Goal: Check status: Check status

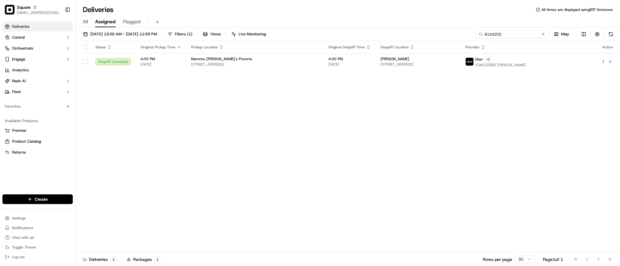
click at [515, 33] on input "8154203" at bounding box center [512, 34] width 73 height 8
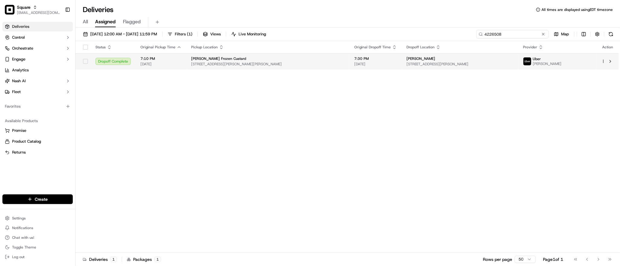
type input "4226508"
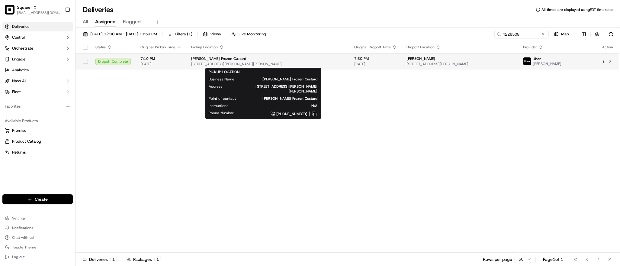
click at [299, 59] on div "[PERSON_NAME] Frozen Custard" at bounding box center [267, 58] width 153 height 5
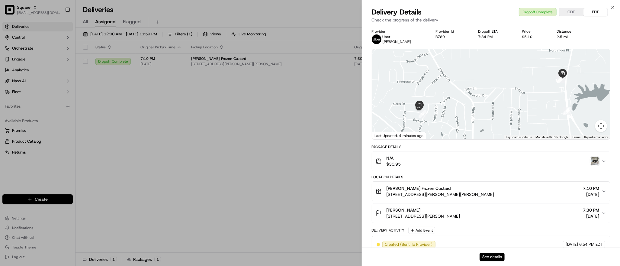
click at [492, 254] on button "See details" at bounding box center [492, 257] width 25 height 8
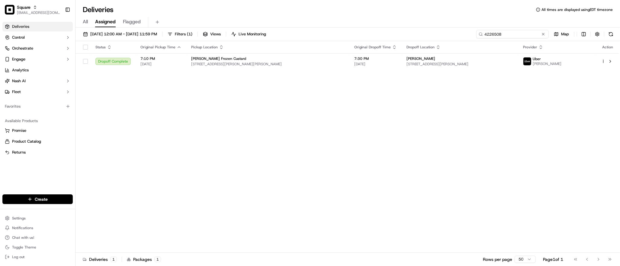
click at [529, 32] on input "4226508" at bounding box center [512, 34] width 73 height 8
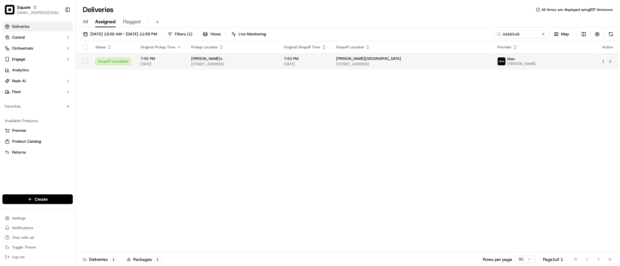
click at [274, 57] on div "[PERSON_NAME]'s" at bounding box center [232, 58] width 83 height 5
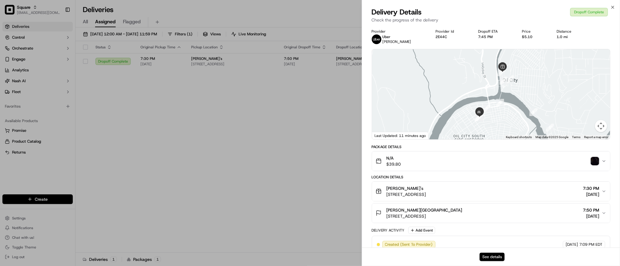
click at [488, 258] on button "See details" at bounding box center [492, 257] width 25 height 8
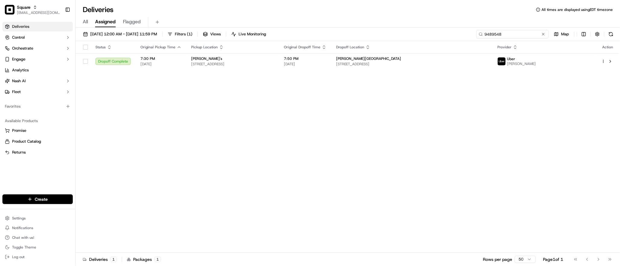
click at [506, 35] on input "9489548" at bounding box center [512, 34] width 73 height 8
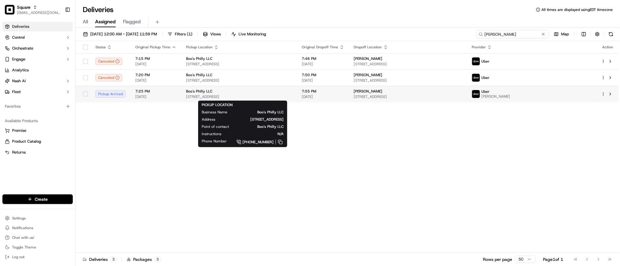
type input "[PERSON_NAME]"
click at [292, 95] on span "[STREET_ADDRESS]" at bounding box center [239, 96] width 106 height 5
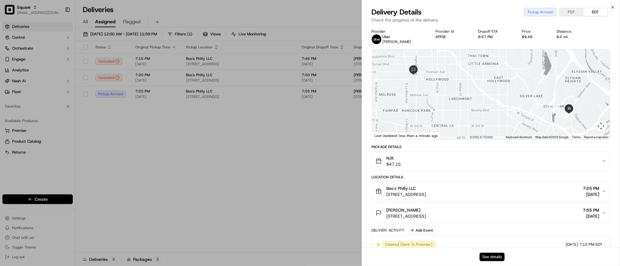
click at [492, 257] on button "See details" at bounding box center [492, 257] width 25 height 8
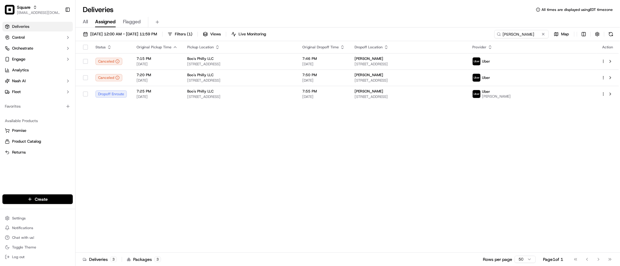
click at [202, 177] on div "Status Original Pickup Time Pickup Location Original Dropoff Time Dropoff Locat…" at bounding box center [348, 146] width 544 height 211
click at [543, 34] on button at bounding box center [544, 34] width 6 height 6
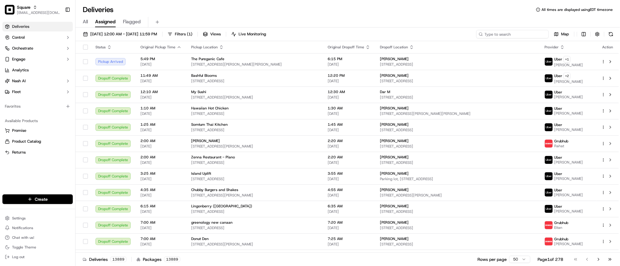
click at [529, 37] on input at bounding box center [512, 34] width 73 height 8
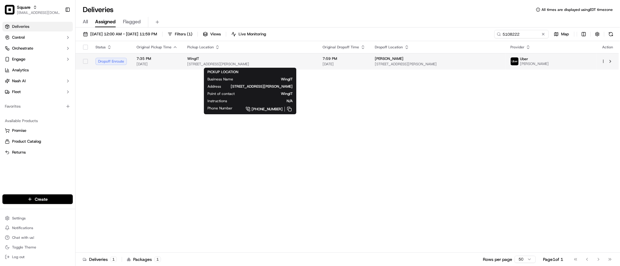
click at [309, 62] on span "[STREET_ADDRESS][PERSON_NAME]" at bounding box center [250, 64] width 126 height 5
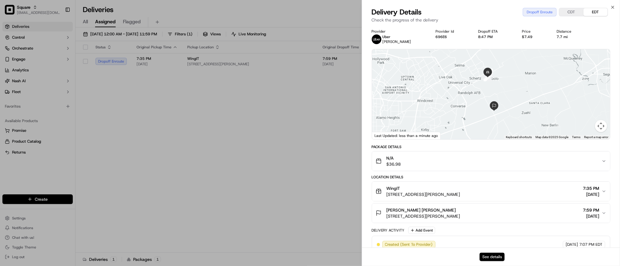
click at [492, 258] on button "See details" at bounding box center [492, 257] width 25 height 8
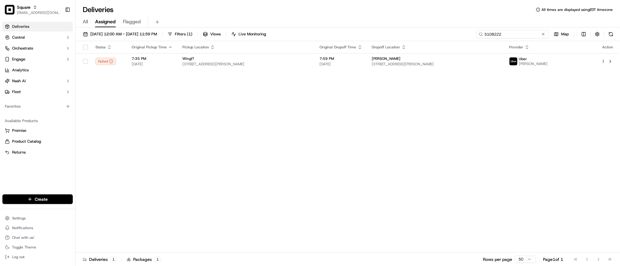
click at [528, 33] on input "5108222" at bounding box center [512, 34] width 73 height 8
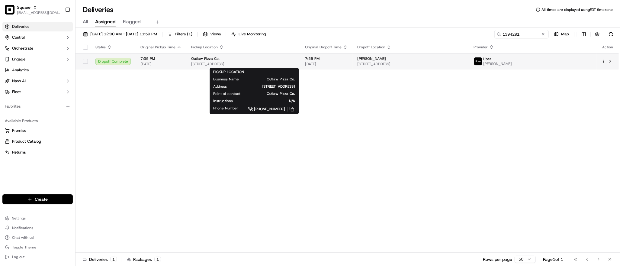
click at [295, 58] on div "Outlaw Pizza Co." at bounding box center [243, 58] width 104 height 5
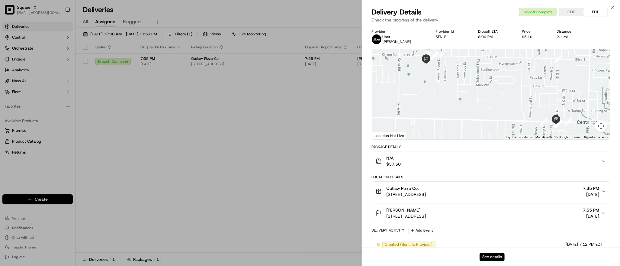
click at [494, 259] on button "See details" at bounding box center [492, 257] width 25 height 8
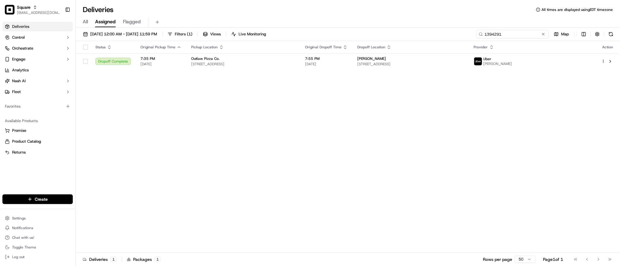
click at [511, 33] on input "1394291" at bounding box center [512, 34] width 73 height 8
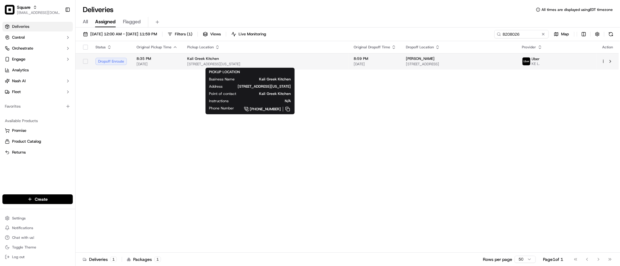
click at [306, 63] on span "[STREET_ADDRESS][US_STATE]" at bounding box center [265, 64] width 157 height 5
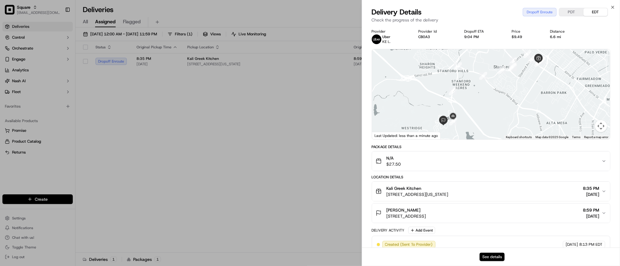
click at [492, 255] on button "See details" at bounding box center [492, 257] width 25 height 8
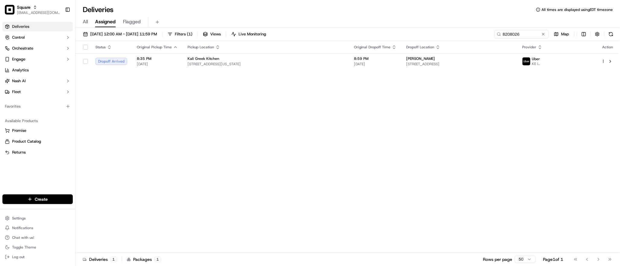
click at [178, 160] on div "Status Original Pickup Time Pickup Location Original Dropoff Time Dropoff Locat…" at bounding box center [348, 146] width 544 height 211
click at [530, 34] on input "8208026" at bounding box center [512, 34] width 73 height 8
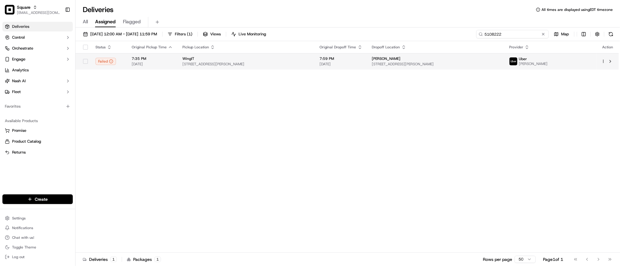
type input "5108222"
click at [302, 63] on span "[STREET_ADDRESS][PERSON_NAME]" at bounding box center [246, 64] width 128 height 5
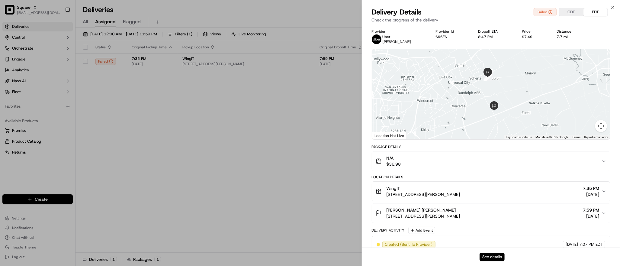
click at [496, 257] on button "See details" at bounding box center [492, 257] width 25 height 8
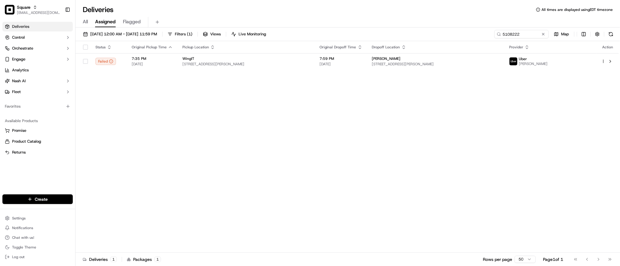
click at [214, 116] on div "Status Original Pickup Time Pickup Location Original Dropoff Time Dropoff Locat…" at bounding box center [348, 146] width 544 height 211
click at [511, 36] on input "5108222" at bounding box center [512, 34] width 73 height 8
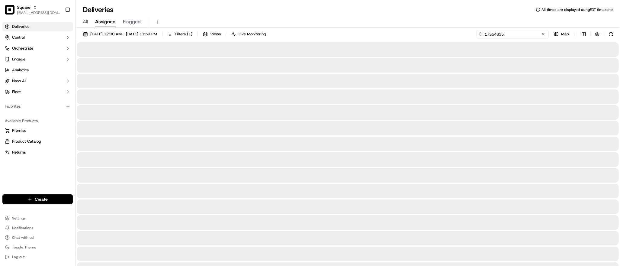
type input "173546357"
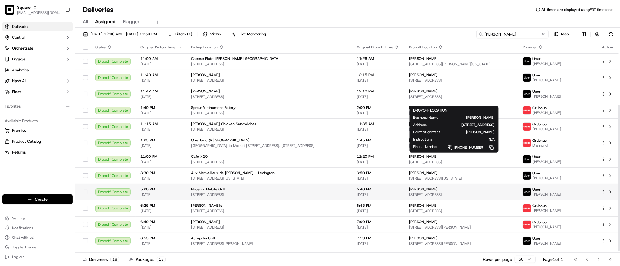
scroll to position [94, 0]
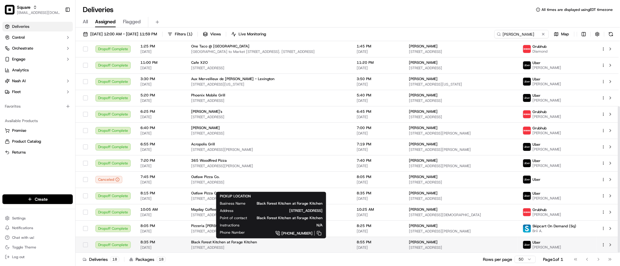
click at [325, 244] on div "Black Forest Kitchen at Forage Kitchen" at bounding box center [269, 242] width 156 height 5
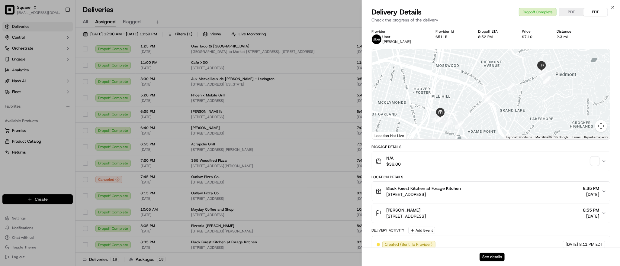
click at [491, 257] on button "See details" at bounding box center [492, 257] width 25 height 8
click at [504, 19] on p "Check the progress of the delivery" at bounding box center [491, 20] width 239 height 6
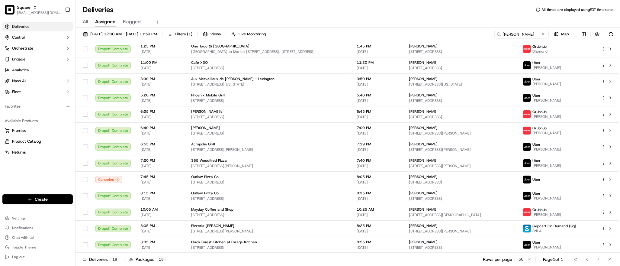
click at [381, 13] on div "Deliveries All times are displayed using EDT timezone" at bounding box center [348, 10] width 545 height 10
click at [514, 37] on input "[PERSON_NAME]" at bounding box center [512, 34] width 73 height 8
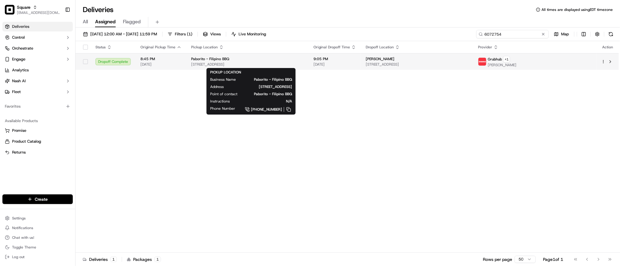
type input "6072754"
click at [304, 61] on div "Paborito - Filipino BBQ" at bounding box center [247, 59] width 113 height 5
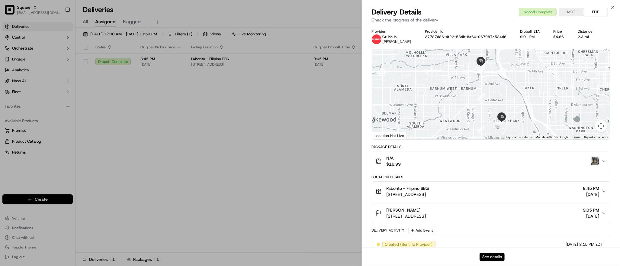
click at [492, 258] on button "See details" at bounding box center [492, 257] width 25 height 8
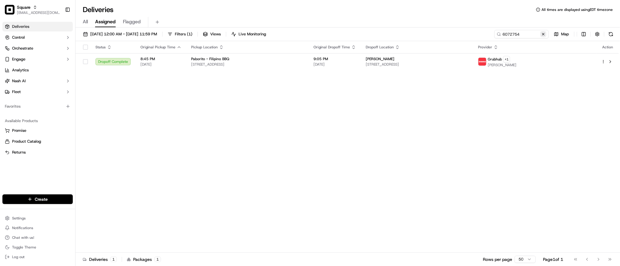
click at [541, 34] on button at bounding box center [544, 34] width 6 height 6
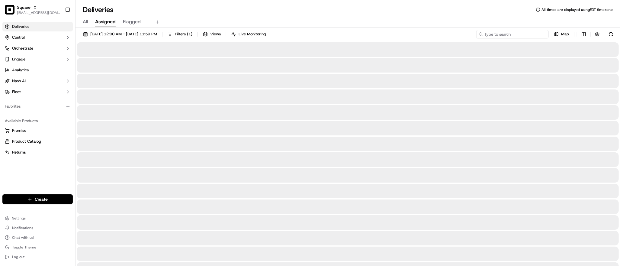
click at [540, 34] on input at bounding box center [512, 34] width 73 height 8
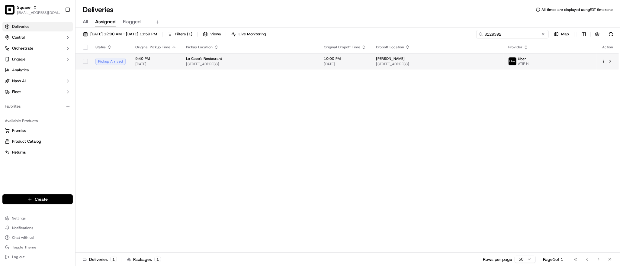
type input "3129392"
click at [324, 64] on td "10:00 PM [DATE]" at bounding box center [345, 61] width 52 height 16
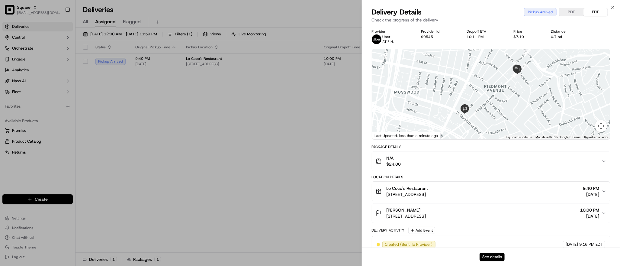
click at [494, 255] on button "See details" at bounding box center [492, 257] width 25 height 8
click at [504, 17] on p "Check the progress of the delivery" at bounding box center [491, 20] width 239 height 6
